Goal: Navigation & Orientation: Find specific page/section

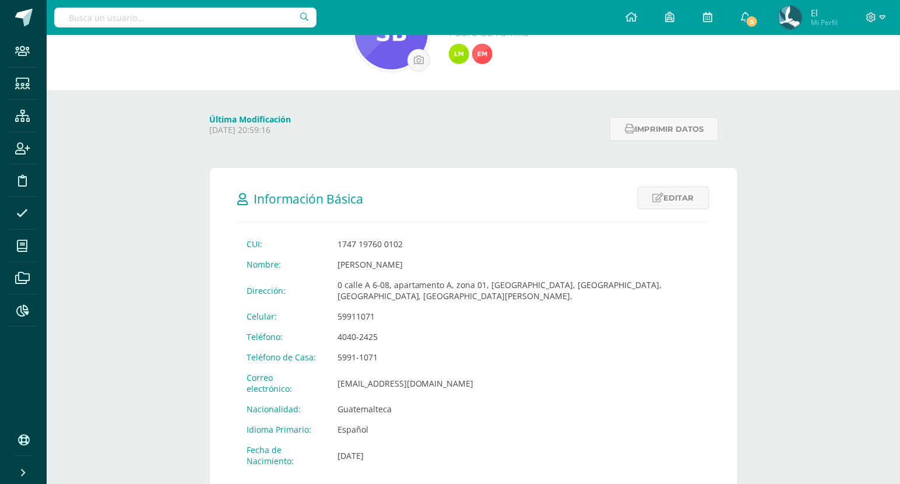
scroll to position [89, 0]
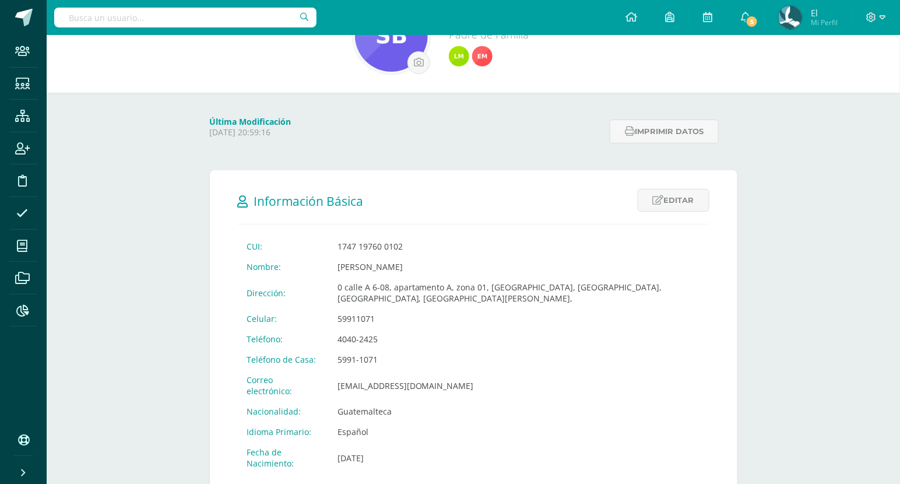
click at [22, 443] on icon at bounding box center [22, 440] width 9 height 12
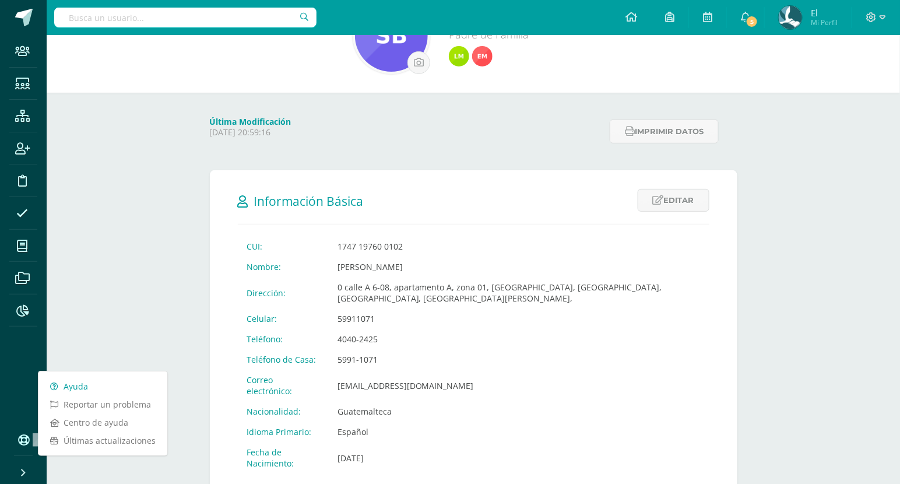
click at [92, 378] on link "Ayuda" at bounding box center [102, 386] width 129 height 18
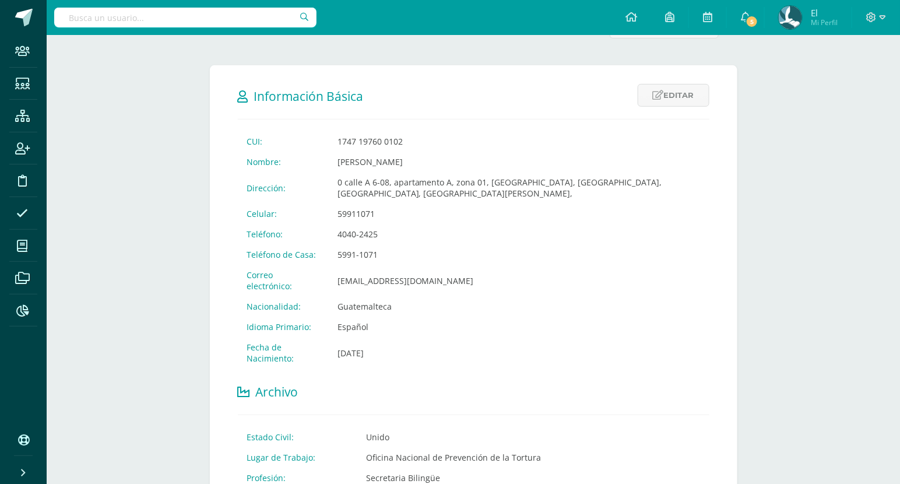
scroll to position [203, 0]
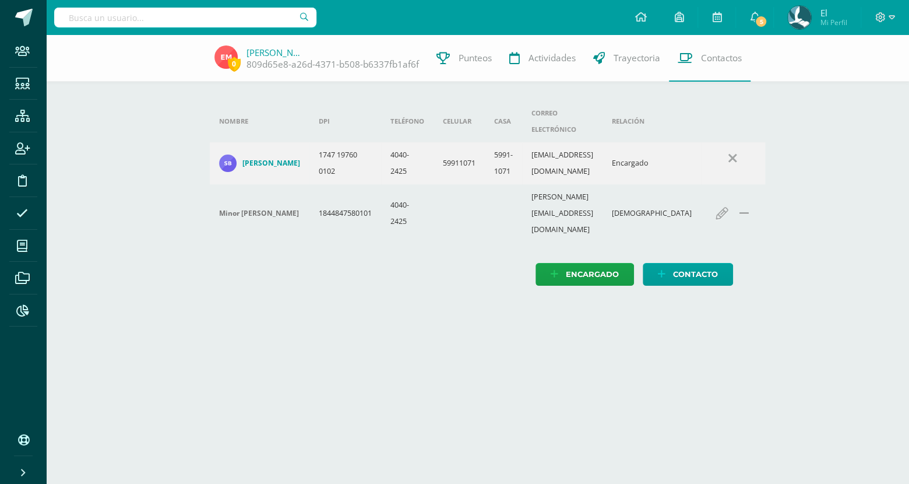
click at [297, 216] on div "Nombre DPI Teléfono Celular Casa Correo electrónico Relación Sindy Barillas 174…" at bounding box center [478, 176] width 546 height 152
